Goal: Check status

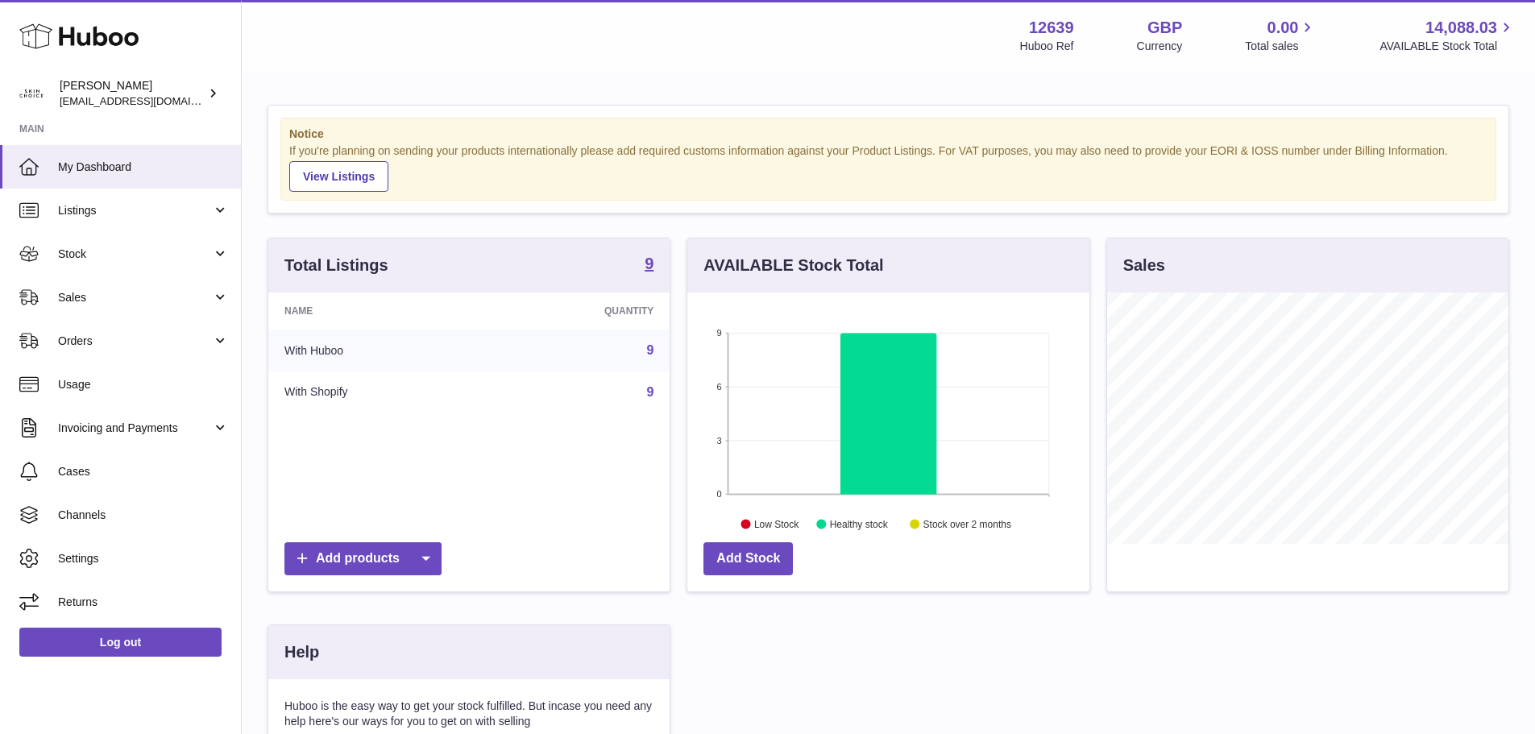
scroll to position [251, 402]
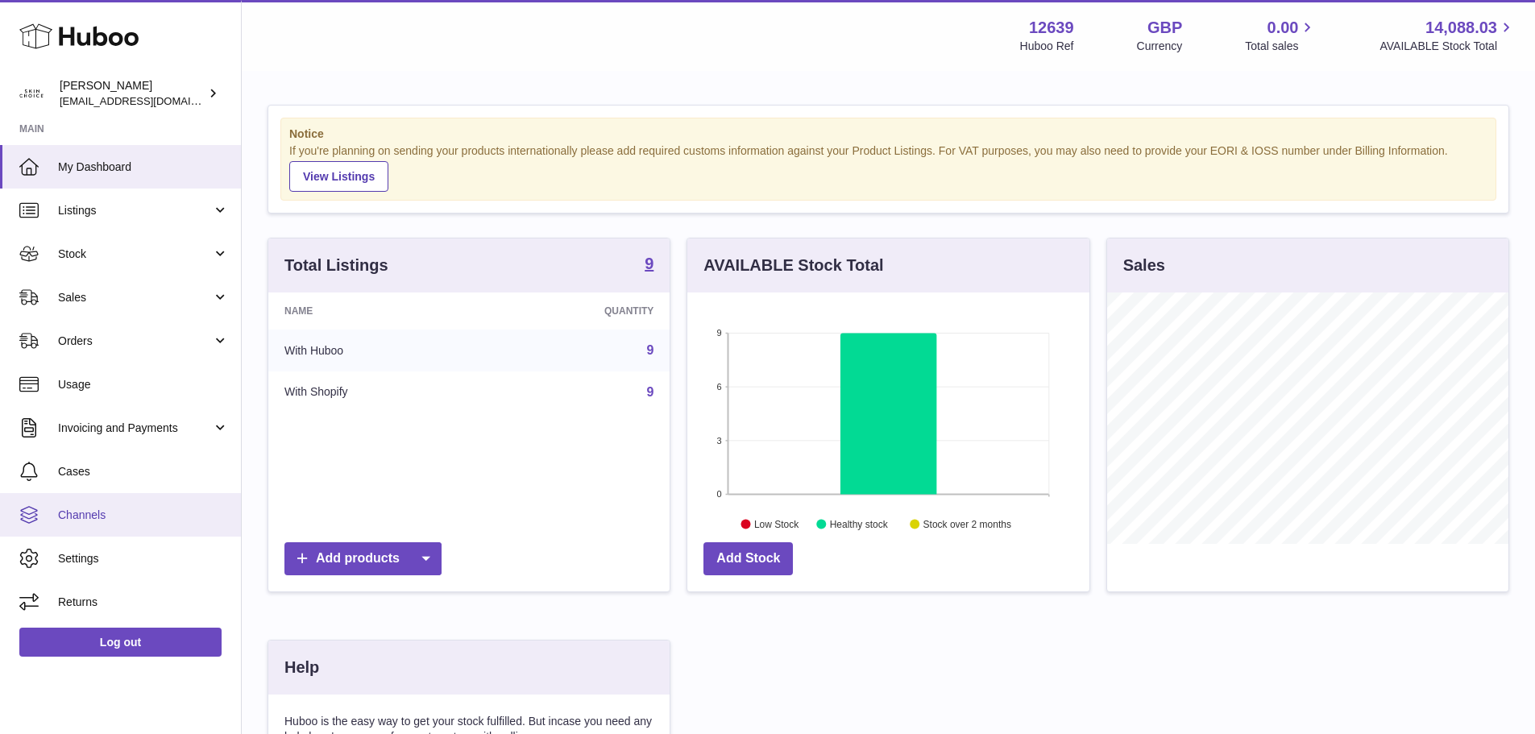
click at [46, 510] on link "Channels" at bounding box center [120, 515] width 241 height 44
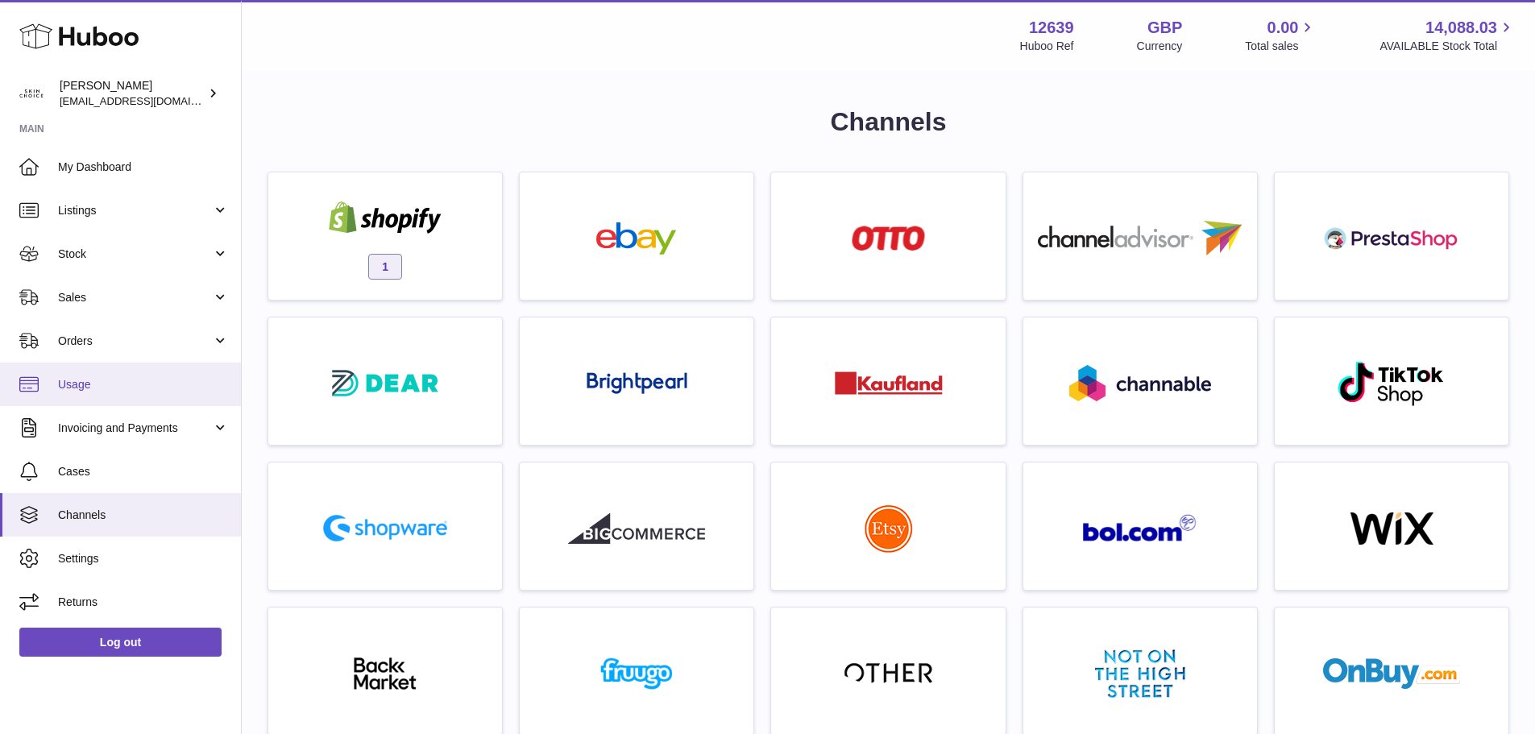
click at [99, 380] on span "Usage" at bounding box center [143, 384] width 171 height 15
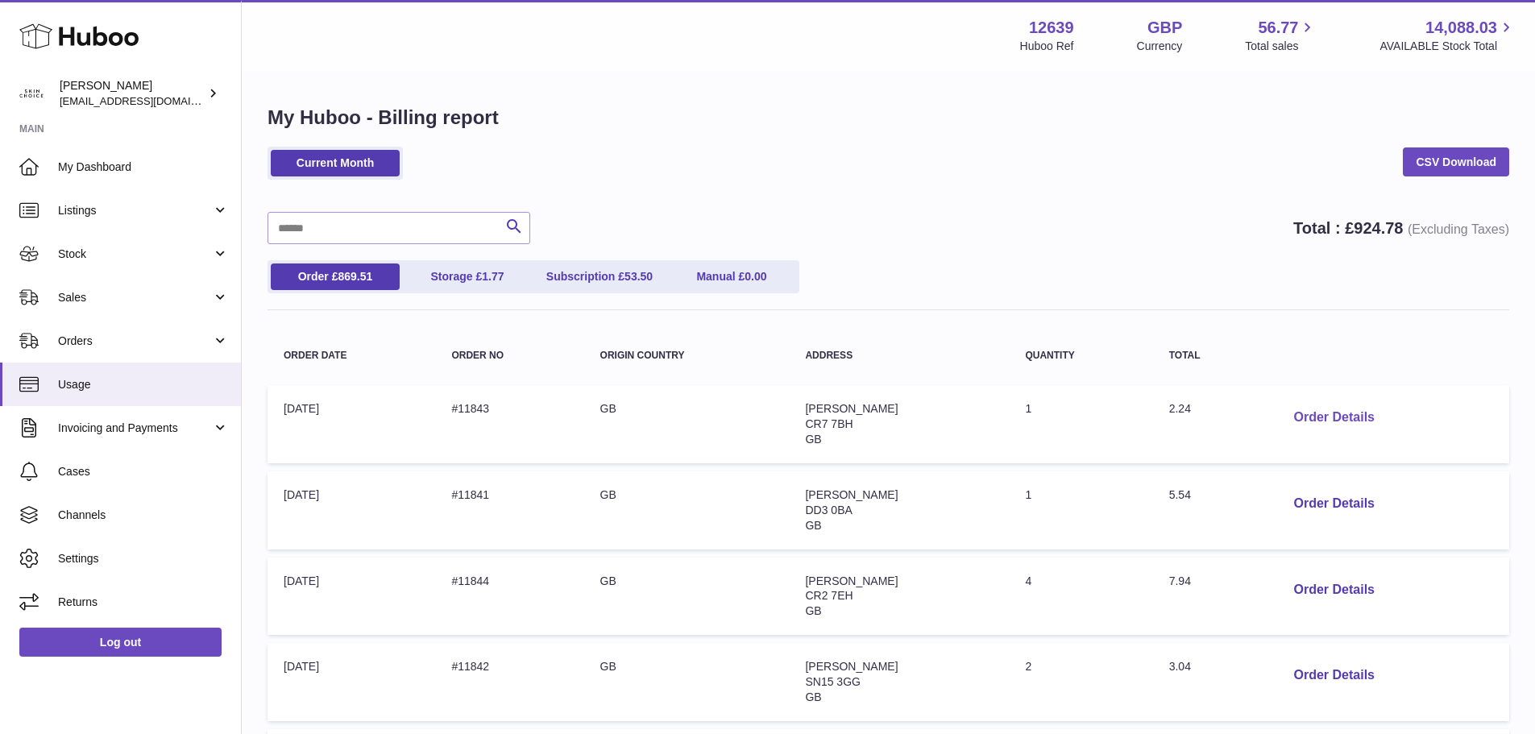
click at [1310, 417] on button "Order Details" at bounding box center [1333, 417] width 106 height 33
click at [1226, 236] on div at bounding box center [767, 367] width 1535 height 734
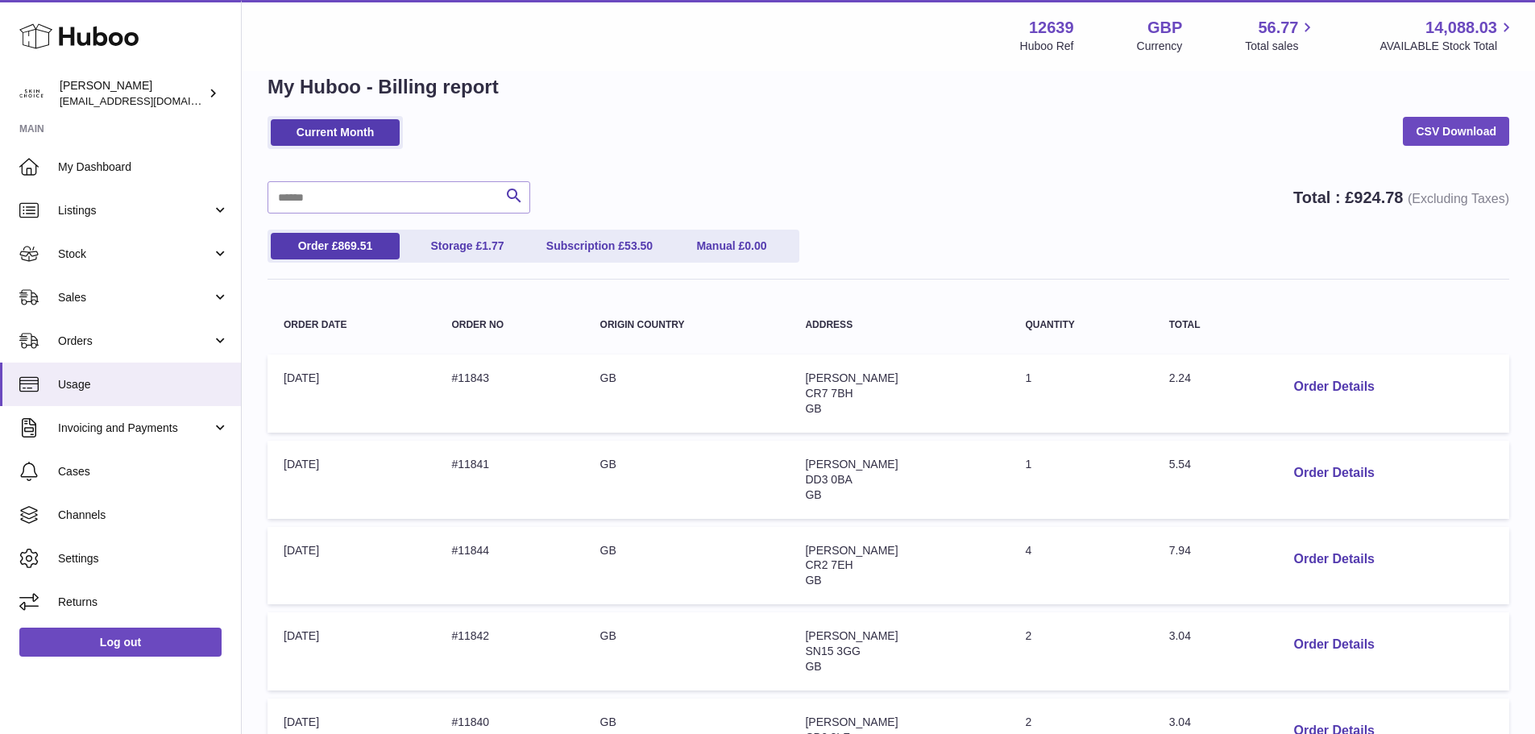
scroll to position [81, 0]
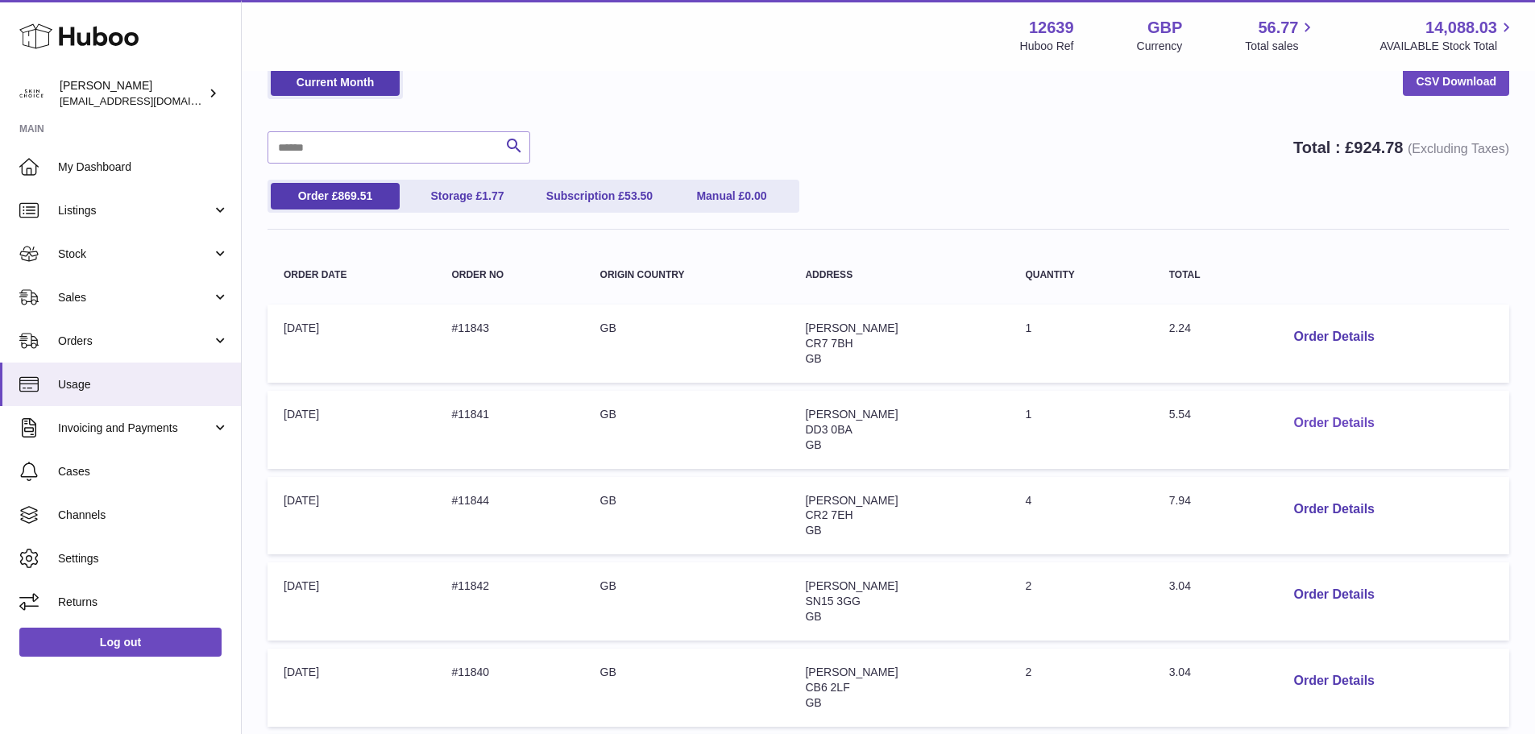
click at [1322, 419] on button "Order Details" at bounding box center [1333, 423] width 106 height 33
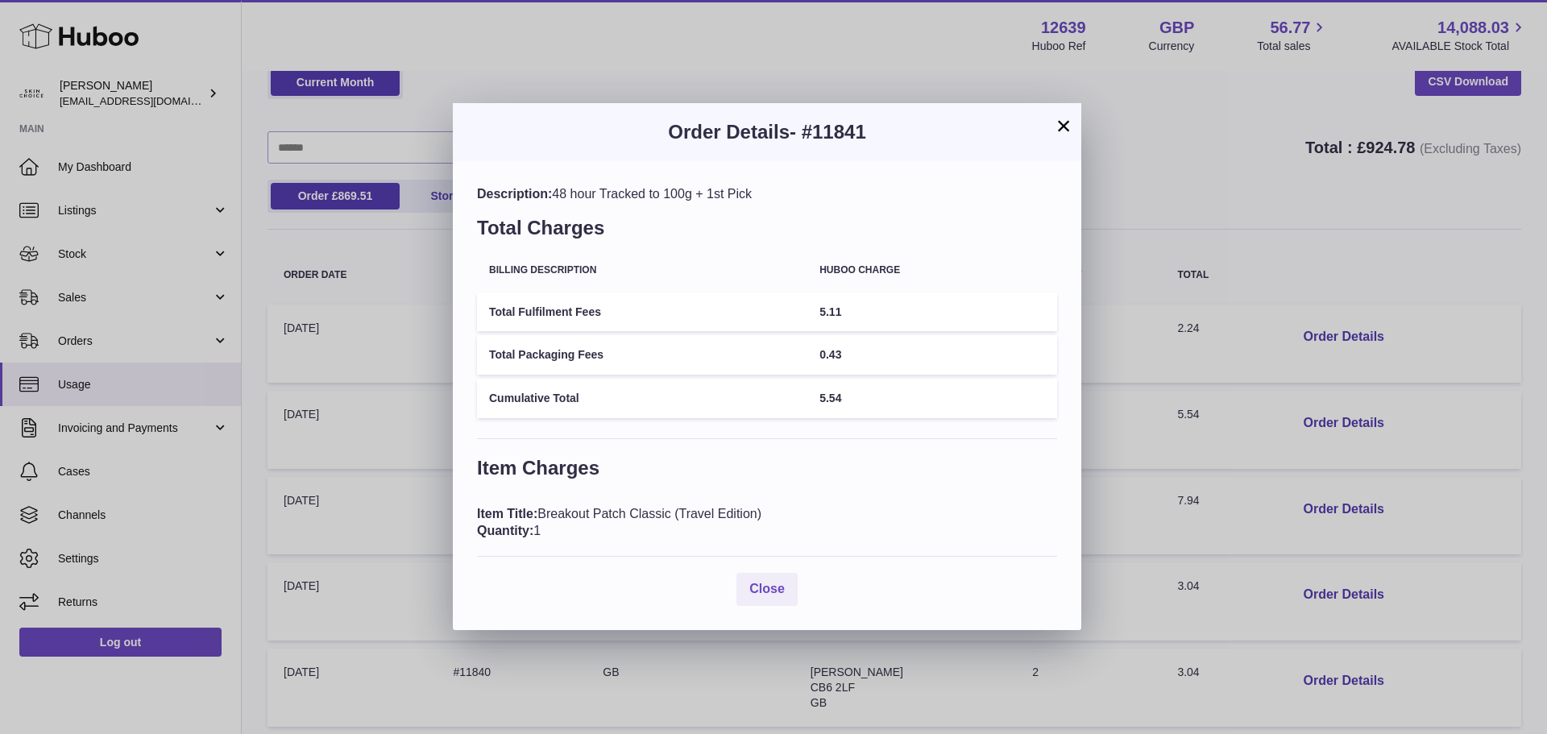
click at [1218, 222] on div "× Order Details - #11841 Description: 48 hour Tracked to 100g + 1st Pick Total …" at bounding box center [773, 367] width 1547 height 734
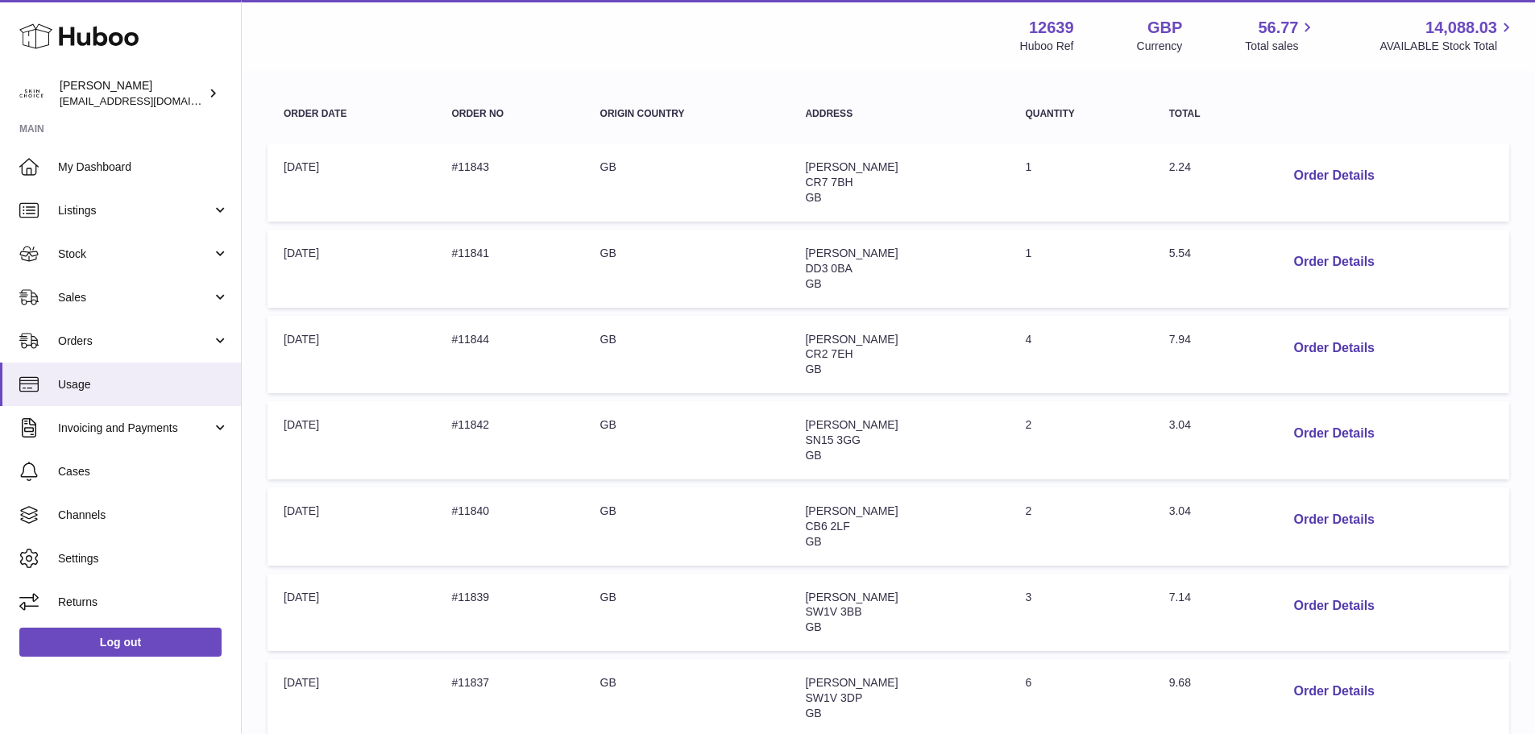
scroll to position [0, 0]
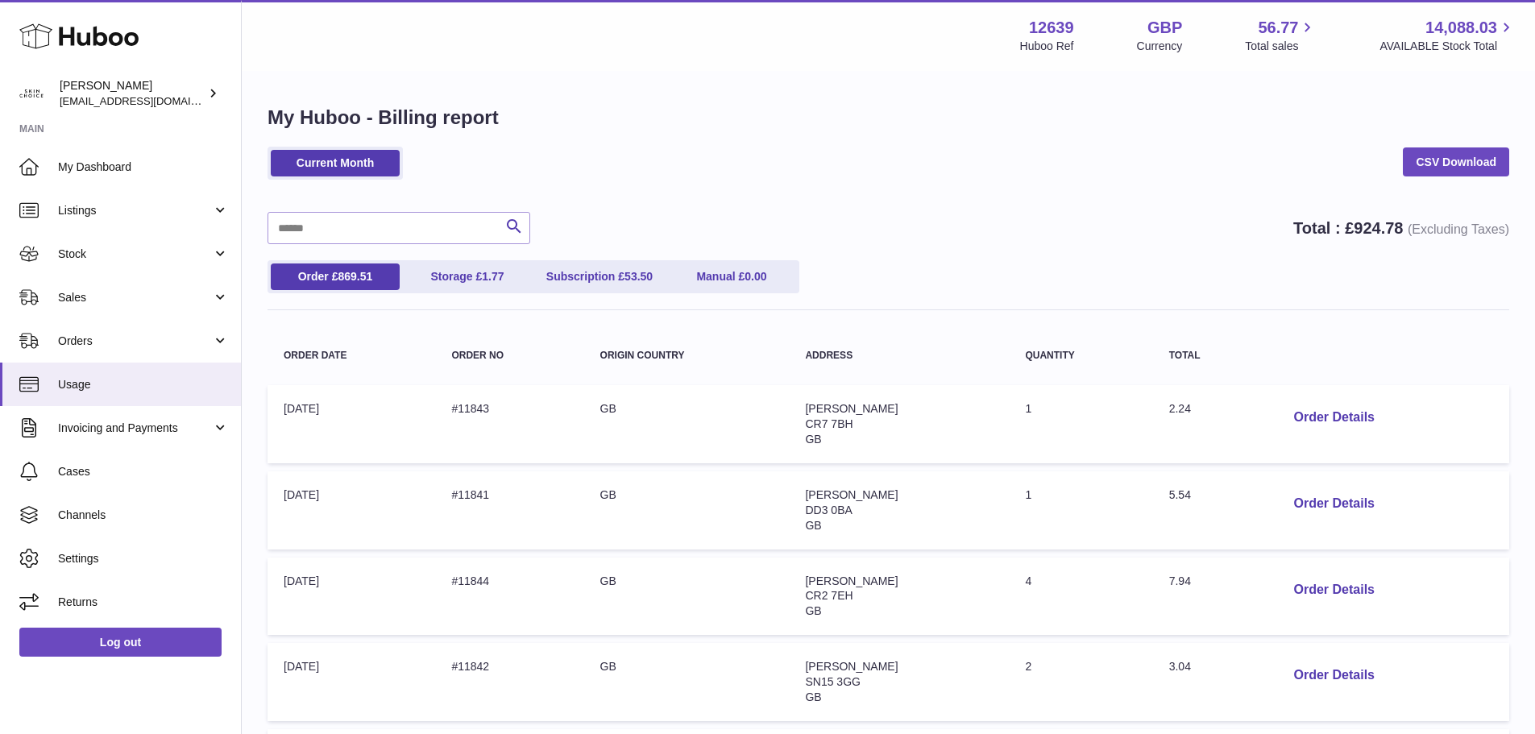
click at [1076, 216] on div "Search Total : £ 924.78 (Excluding Taxes)" at bounding box center [889, 228] width 1242 height 32
click at [907, 141] on div "My Huboo - Billing report Current Month CSV Download Search Total : £ 924.78 (E…" at bounding box center [888, 696] width 1293 height 1246
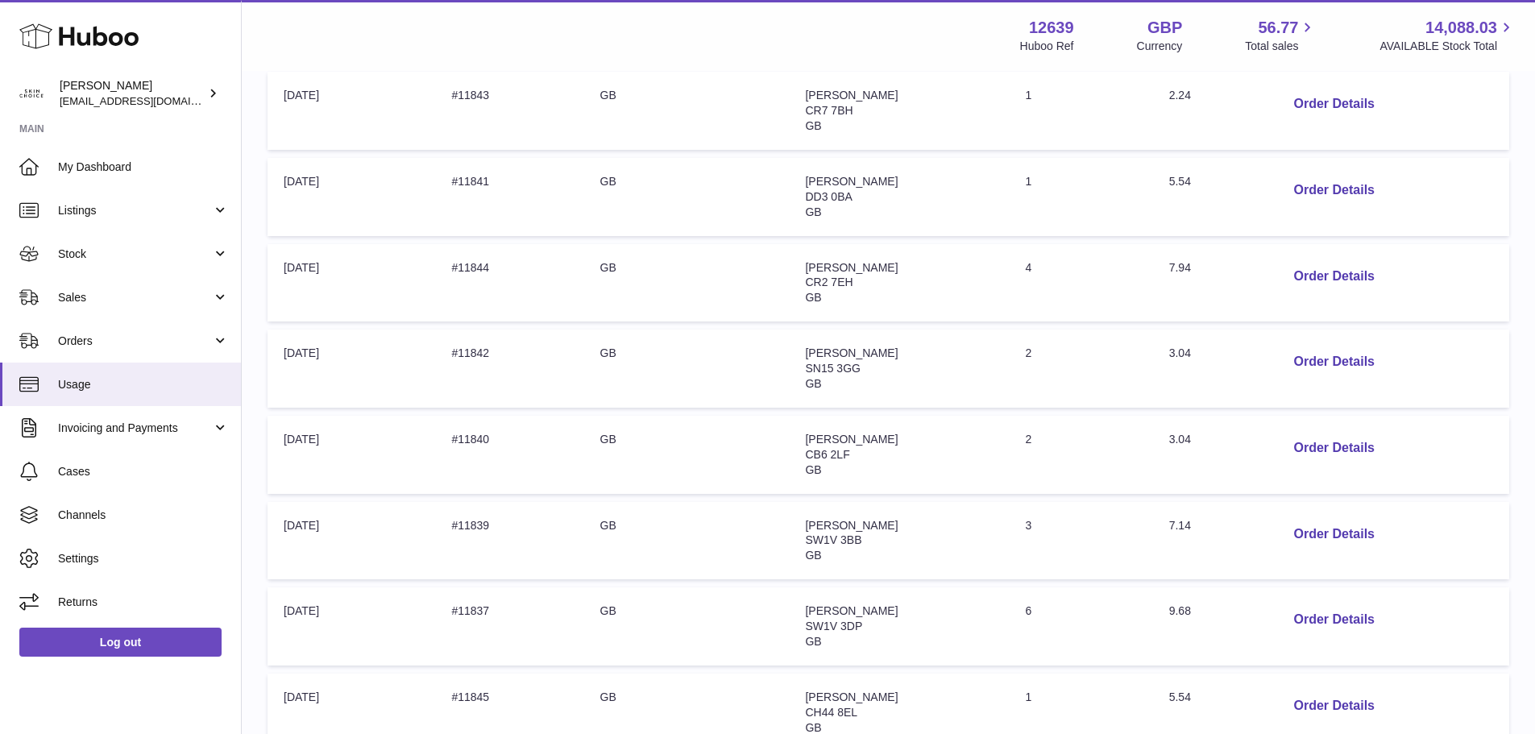
scroll to position [322, 0]
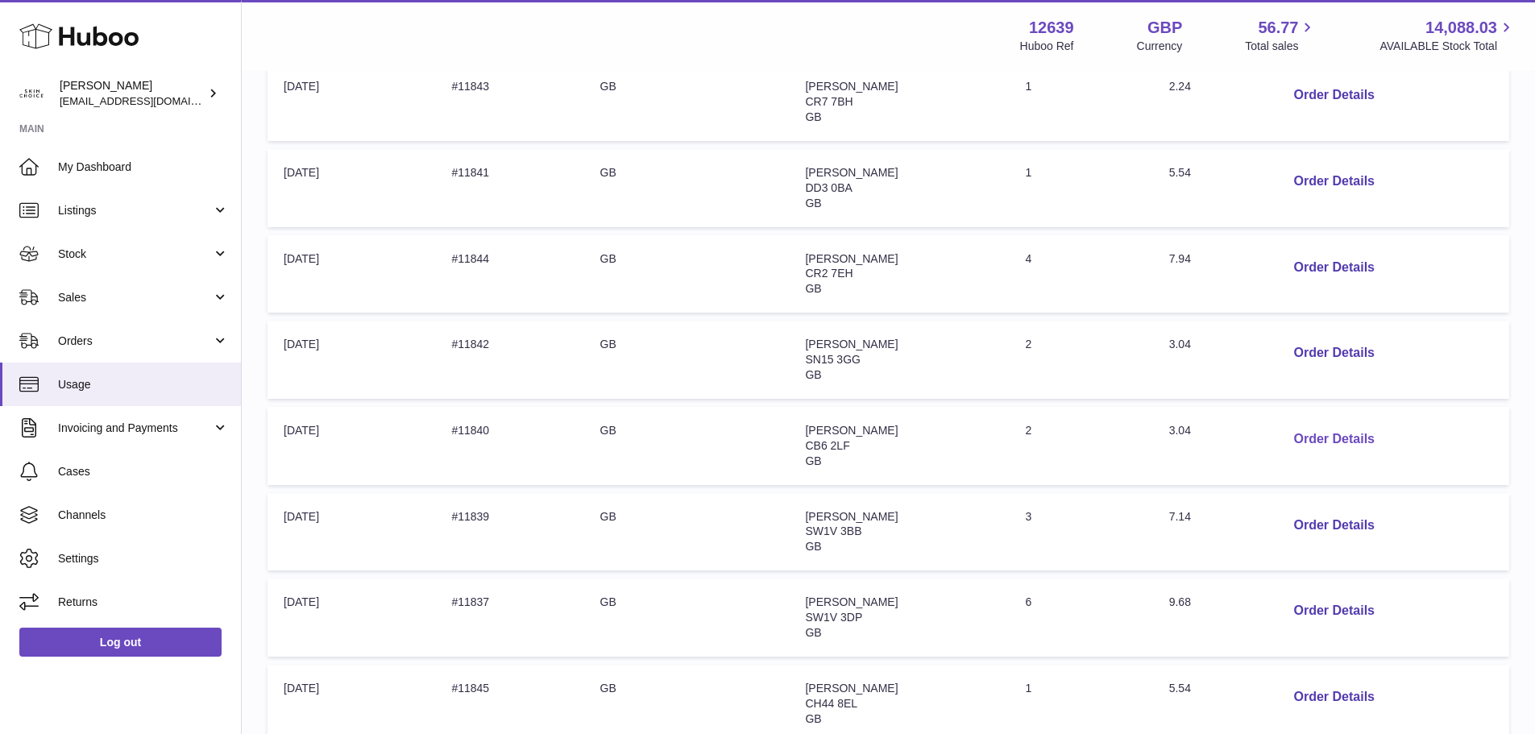
click at [1334, 445] on button "Order Details" at bounding box center [1333, 439] width 106 height 33
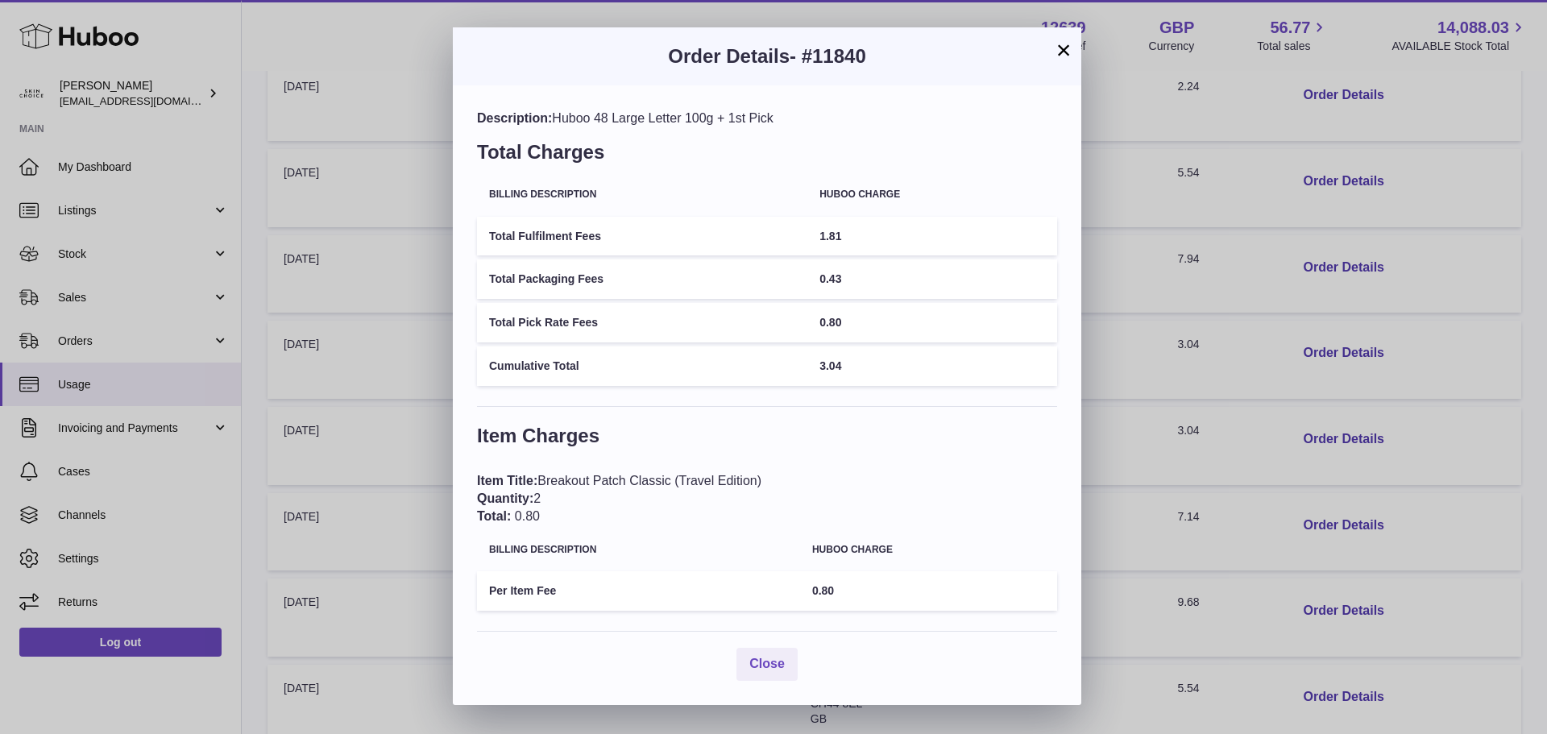
click at [1275, 406] on div "× Order Details - #11840 Description: Huboo 48 Large Letter 100g + 1st Pick Tot…" at bounding box center [773, 367] width 1547 height 734
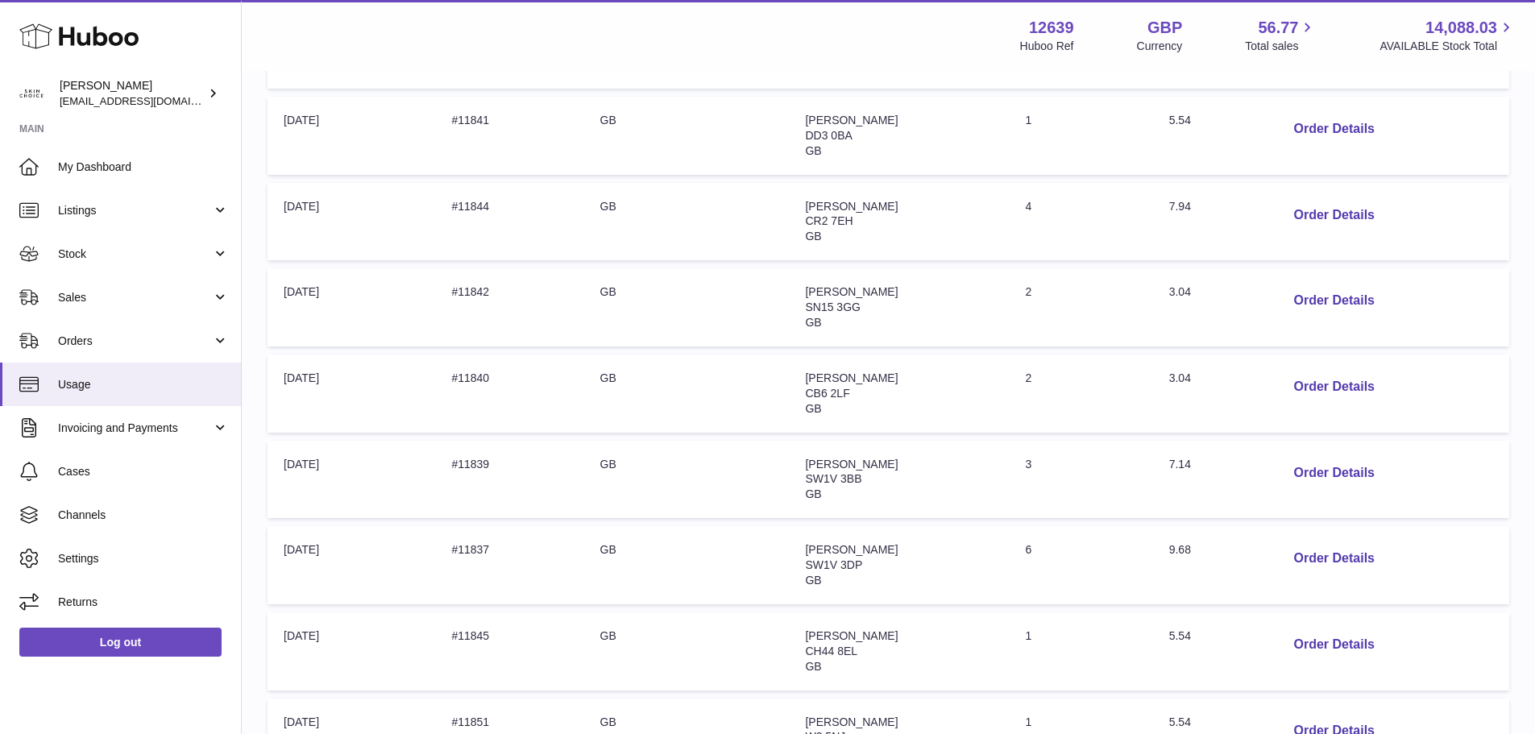
scroll to position [403, 0]
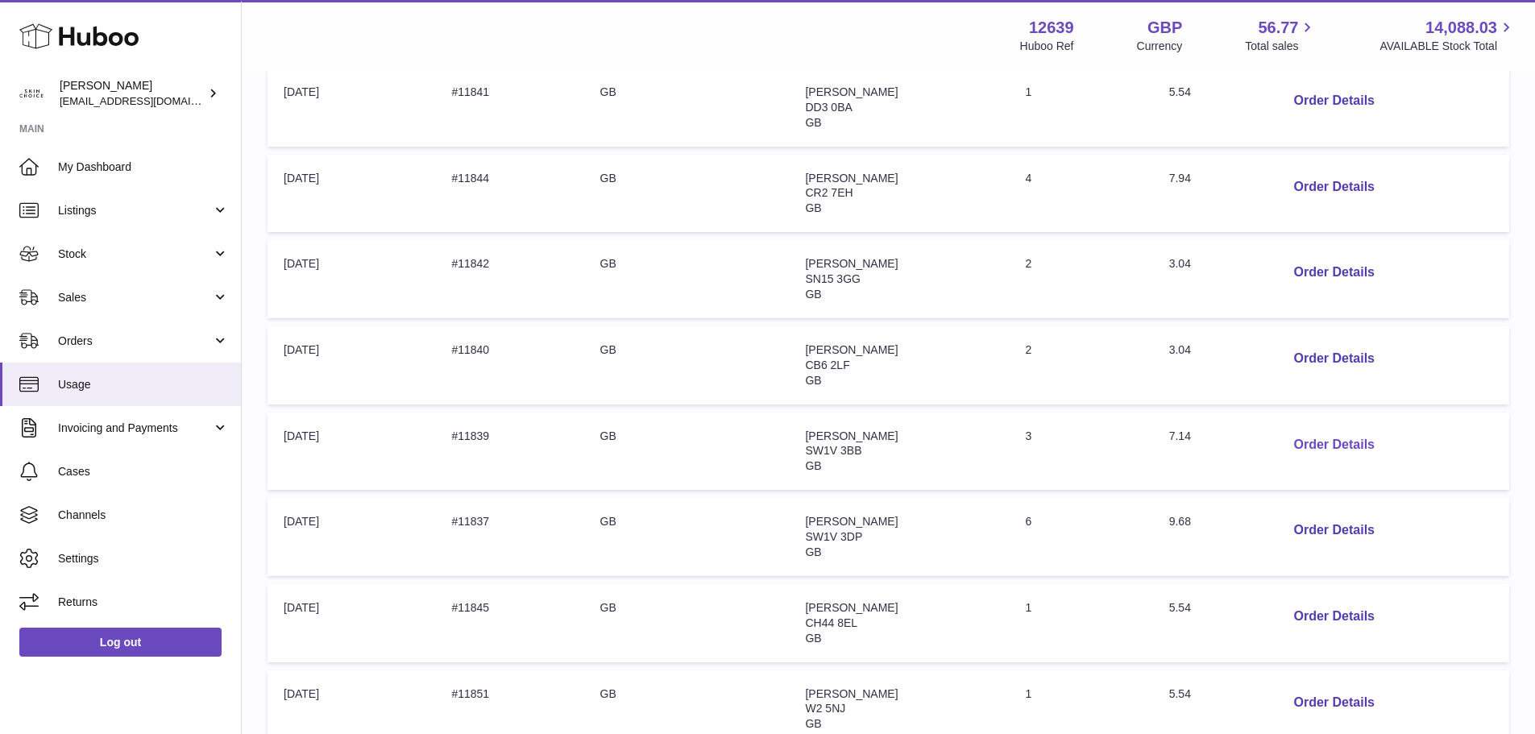
click at [1309, 447] on button "Order Details" at bounding box center [1333, 445] width 106 height 33
click at [1236, 404] on div at bounding box center [767, 367] width 1535 height 734
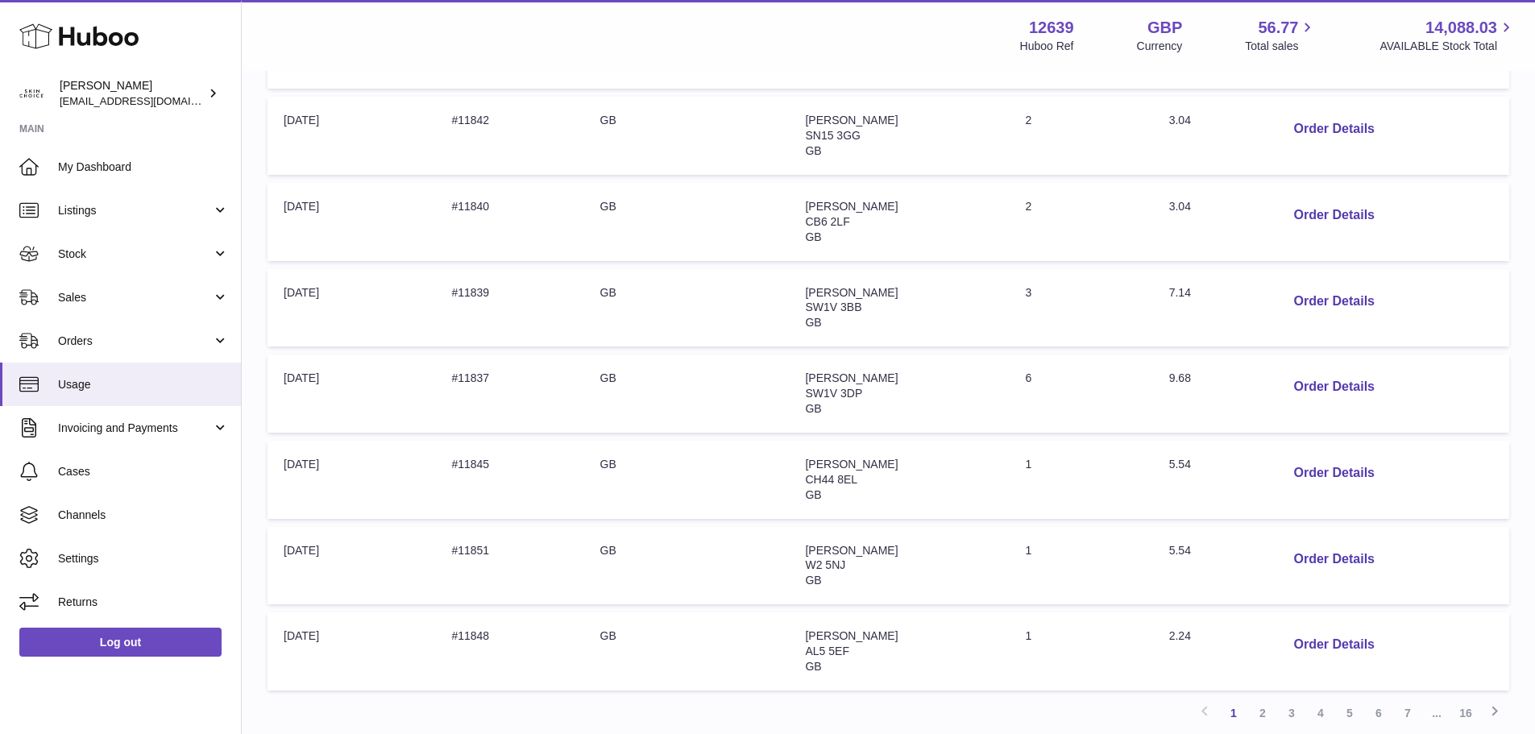
scroll to position [564, 0]
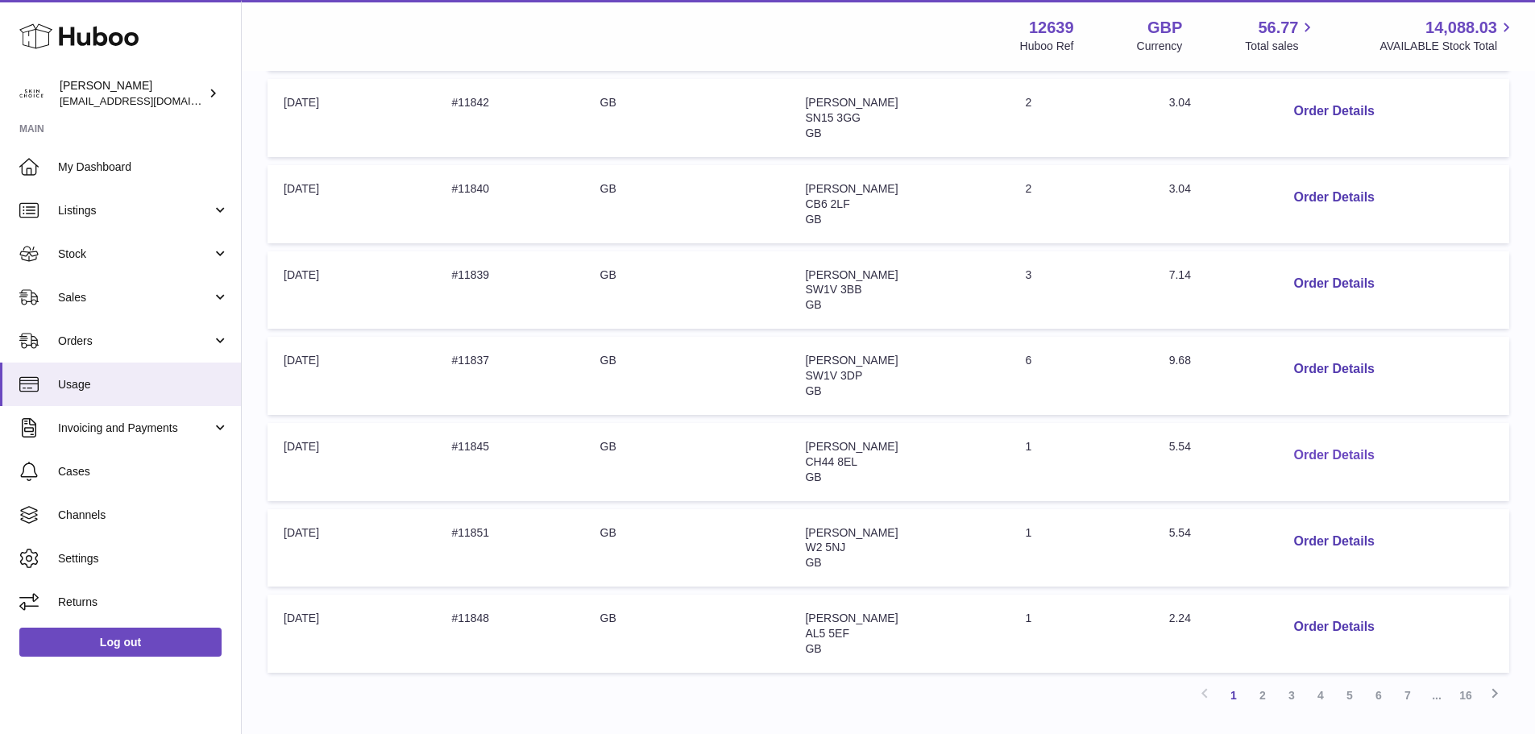
click at [1315, 454] on button "Order Details" at bounding box center [1333, 455] width 106 height 33
click at [1240, 422] on div at bounding box center [773, 367] width 1547 height 734
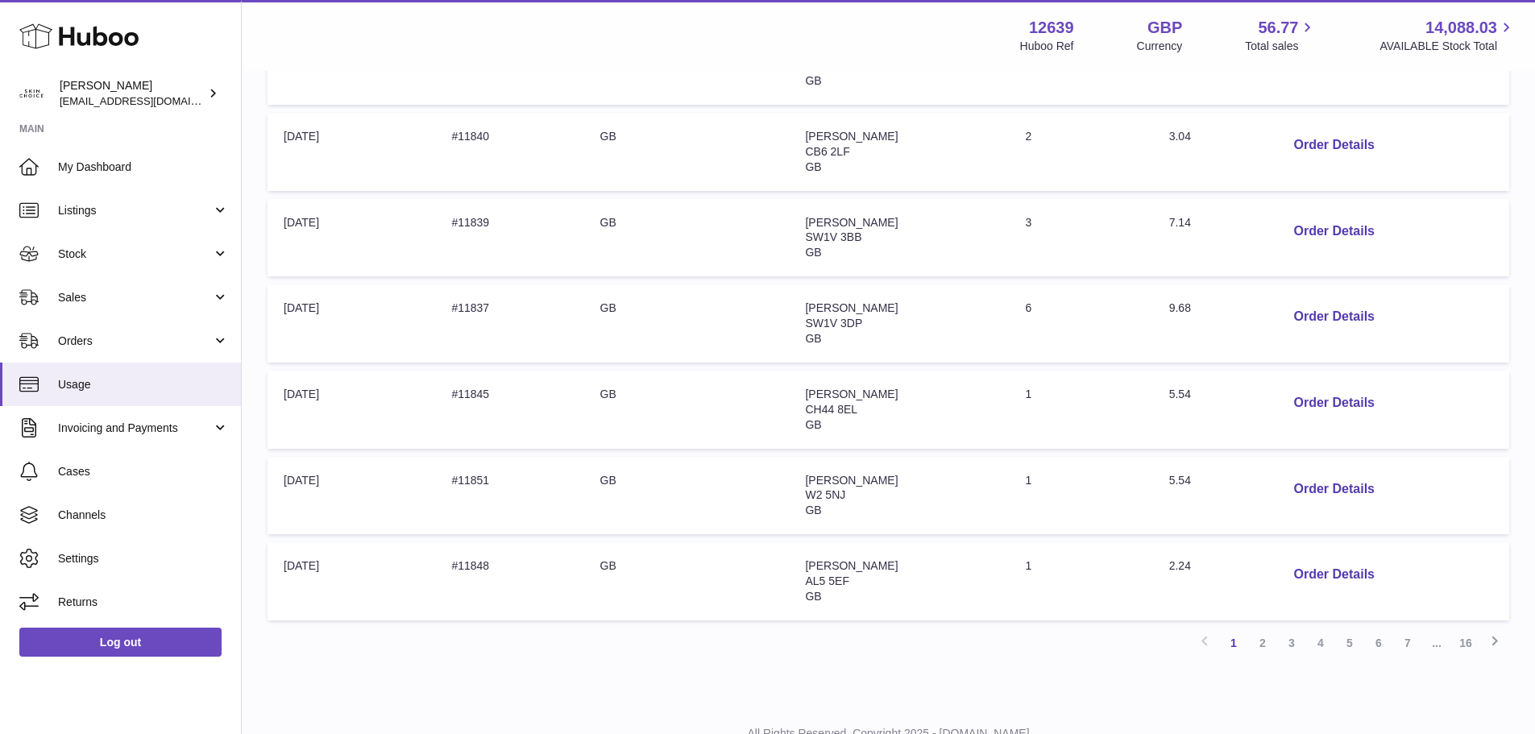
scroll to position [645, 0]
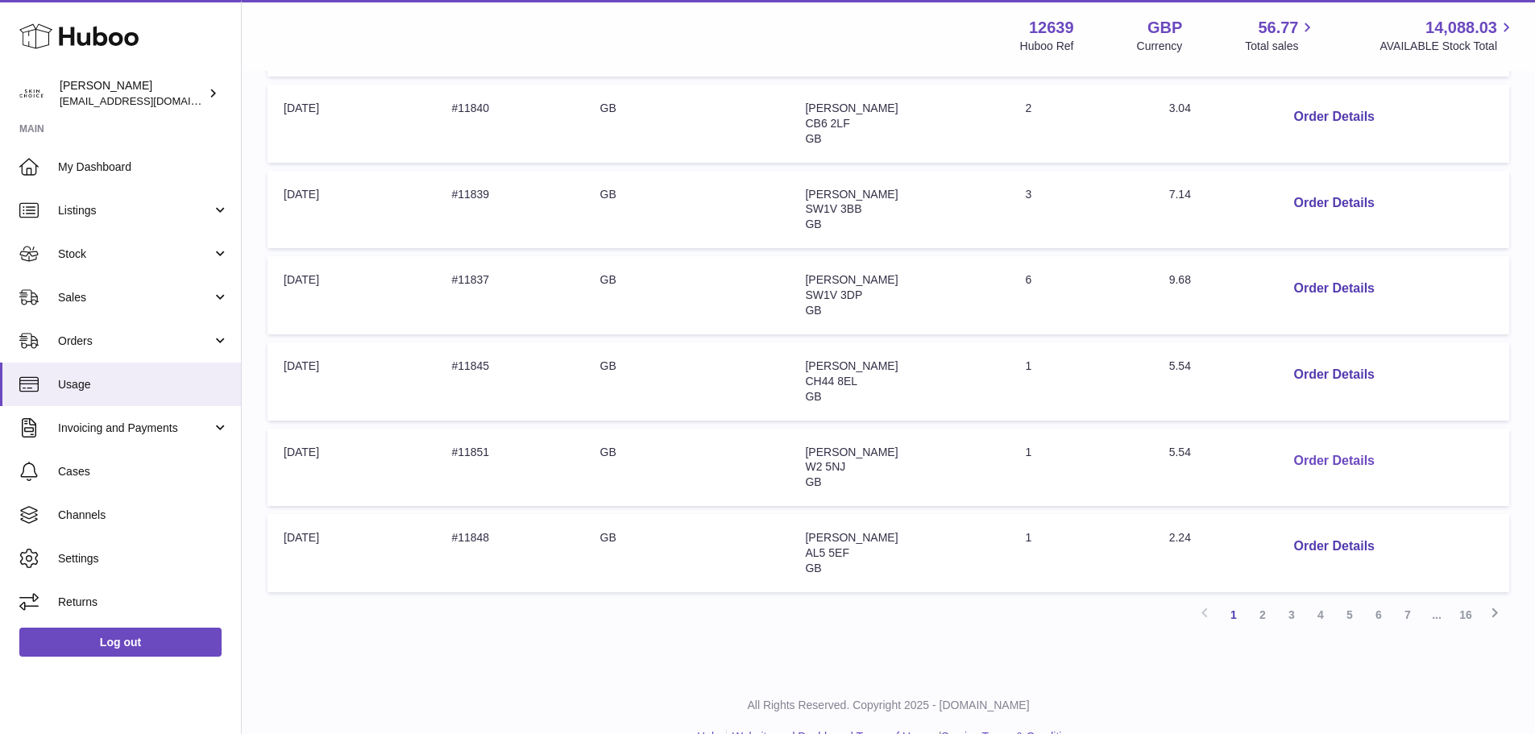
click at [1314, 462] on button "Order Details" at bounding box center [1333, 461] width 106 height 33
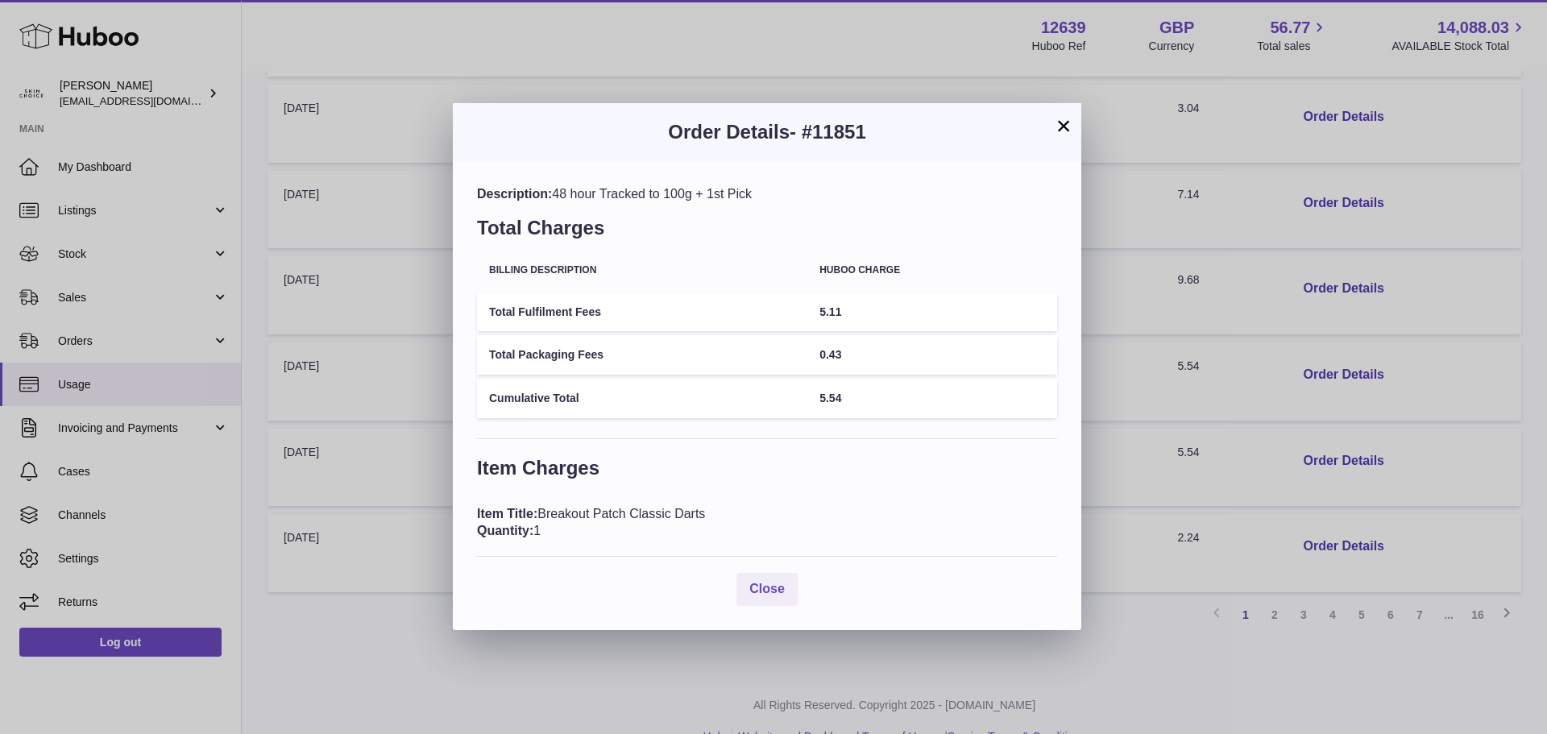
click at [1219, 441] on div "× Order Details - #11851 Description: 48 hour Tracked to 100g + 1st Pick Total …" at bounding box center [773, 367] width 1547 height 734
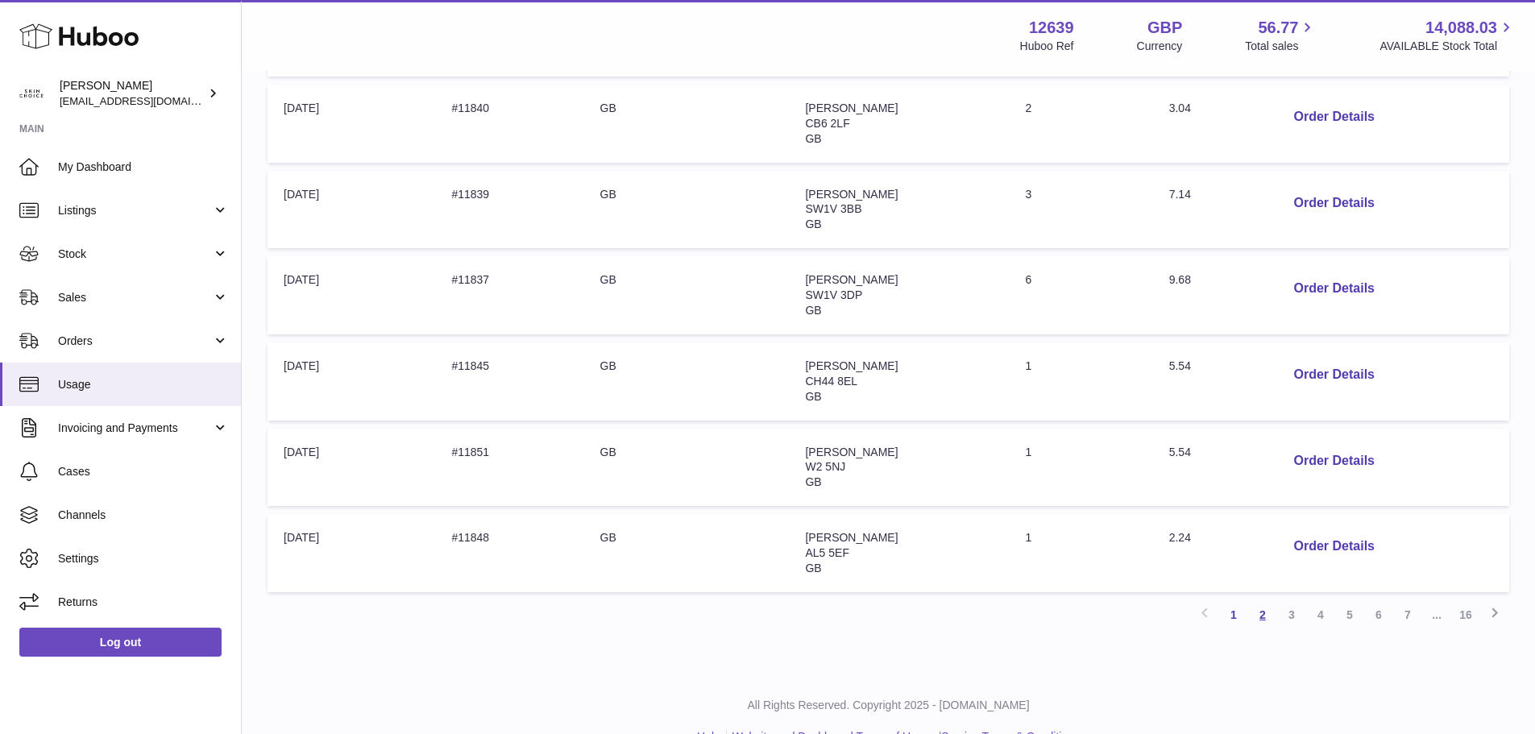
click at [1263, 612] on link "2" at bounding box center [1262, 614] width 29 height 29
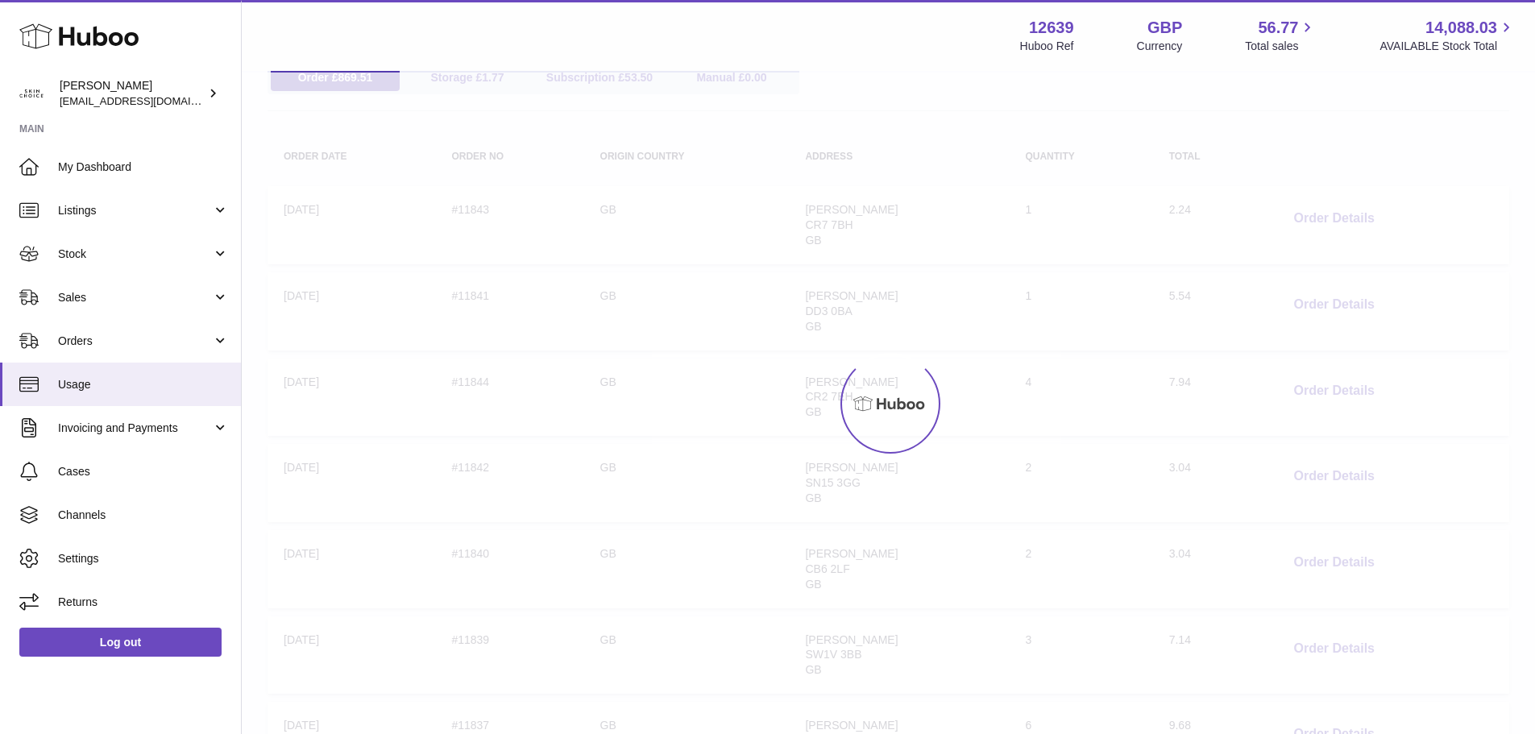
scroll to position [73, 0]
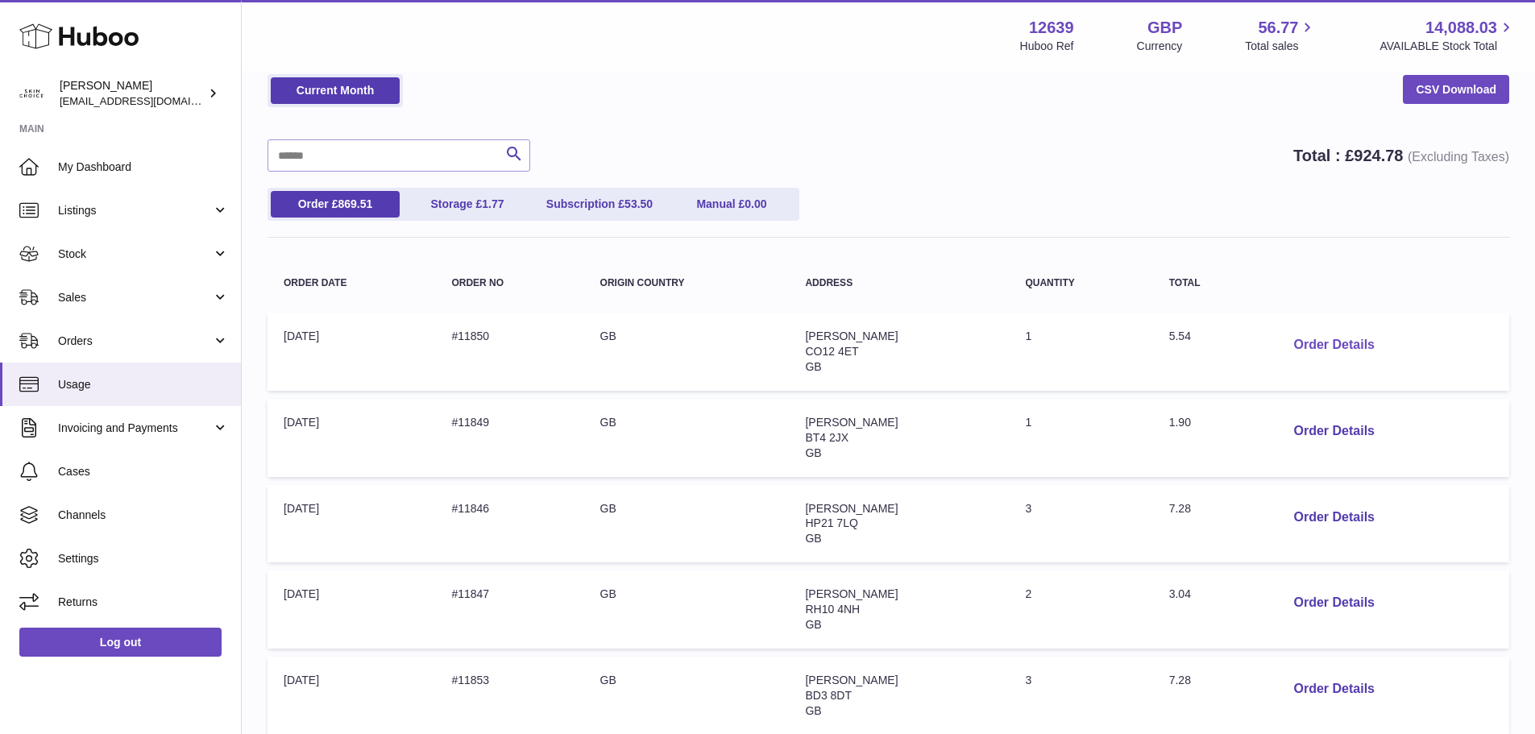
click at [1310, 347] on button "Order Details" at bounding box center [1333, 345] width 106 height 33
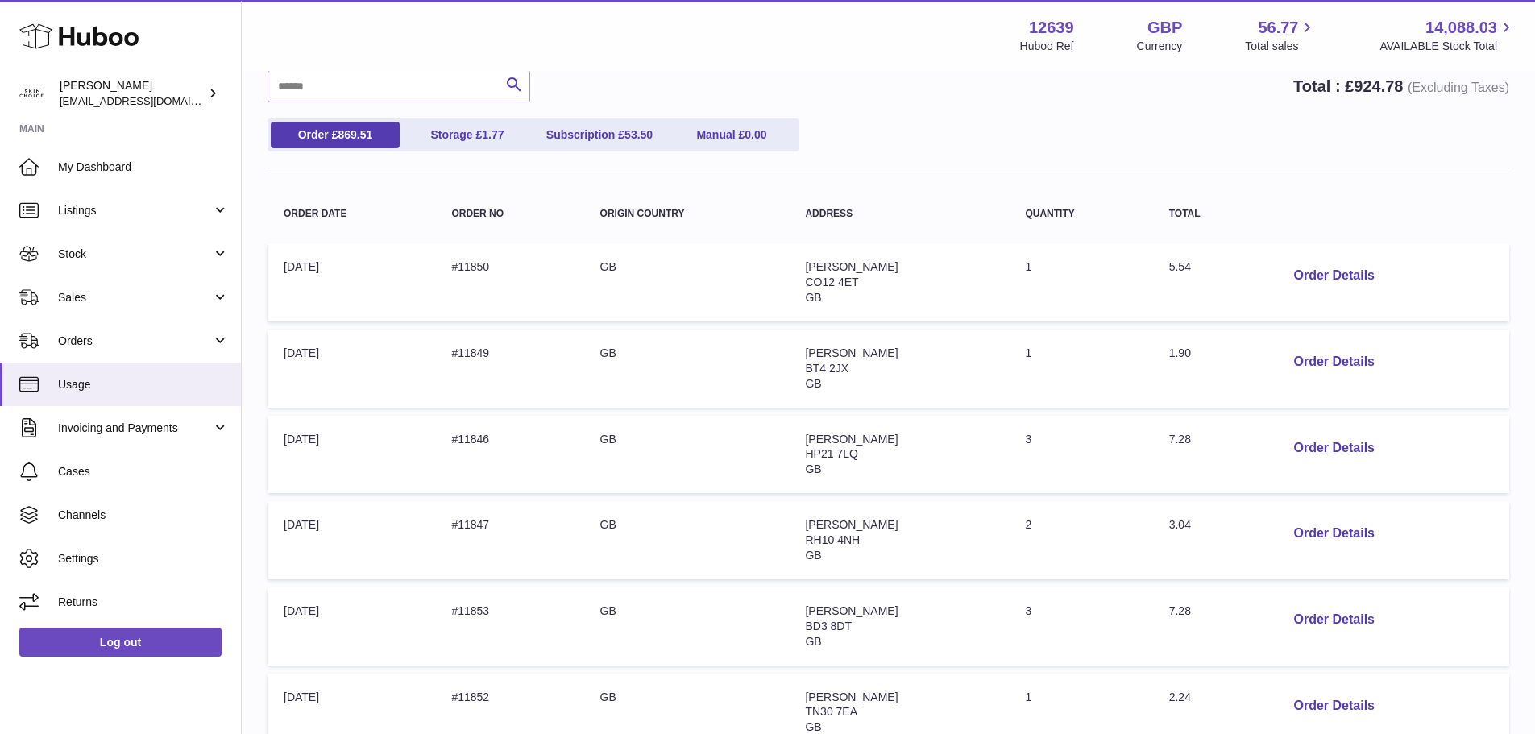
scroll to position [143, 0]
click at [1307, 441] on button "Order Details" at bounding box center [1333, 447] width 106 height 33
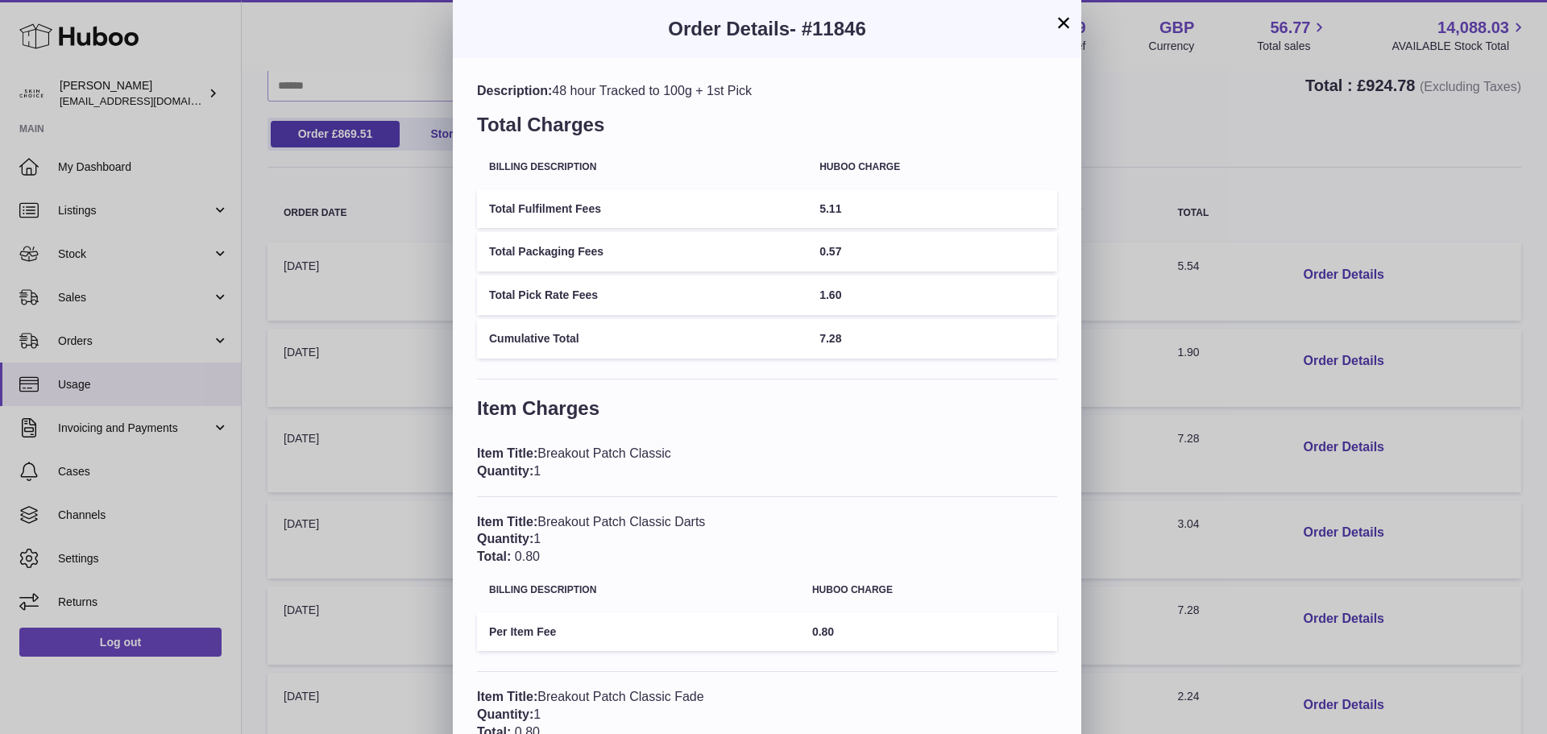
click at [1274, 446] on div "× Order Details - #11846 Description: 48 hour Tracked to 100g + 1st Pick Total …" at bounding box center [773, 460] width 1547 height 921
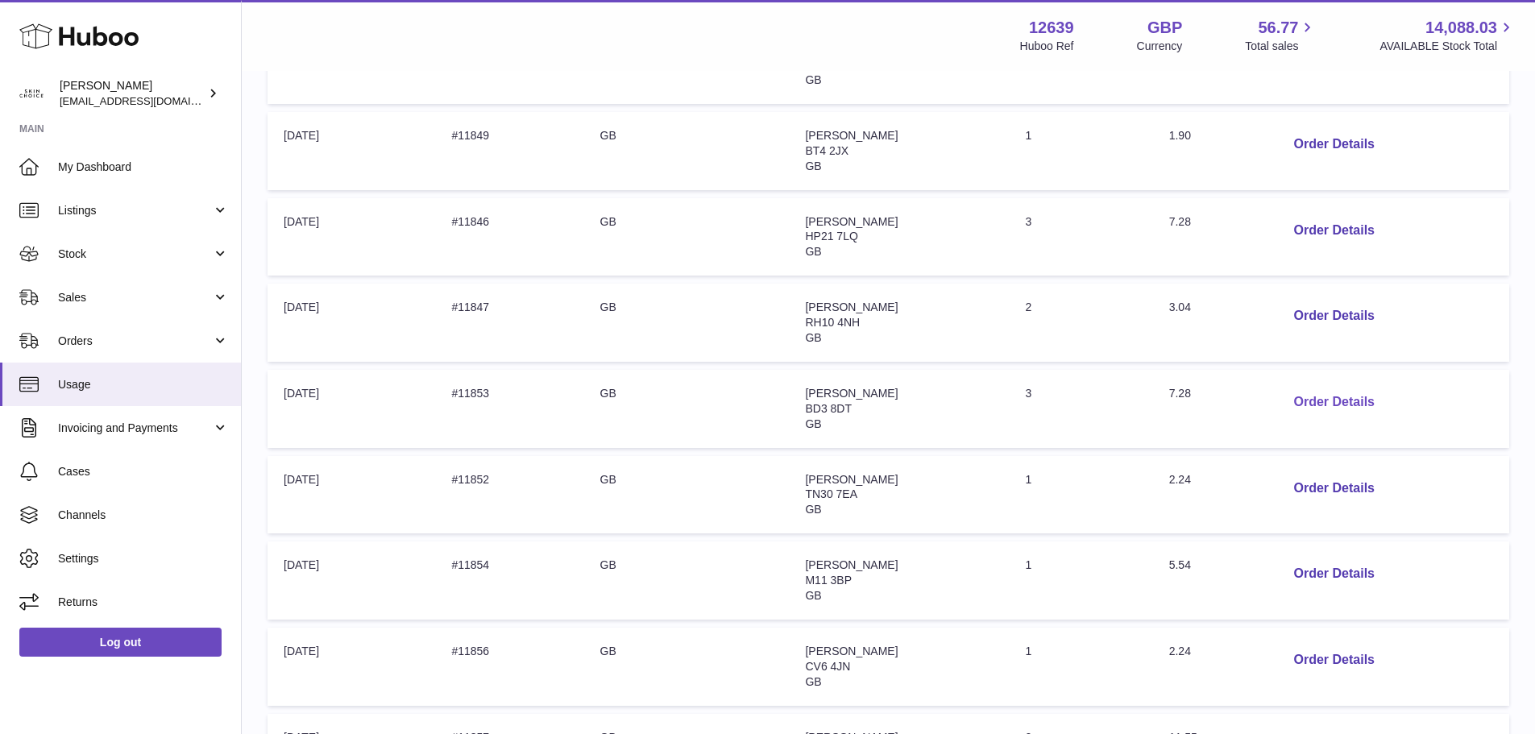
scroll to position [360, 0]
click at [1299, 400] on button "Order Details" at bounding box center [1333, 401] width 106 height 33
click at [1240, 438] on div at bounding box center [767, 367] width 1535 height 734
click at [96, 508] on span "Channels" at bounding box center [143, 515] width 171 height 15
